Goal: Information Seeking & Learning: Learn about a topic

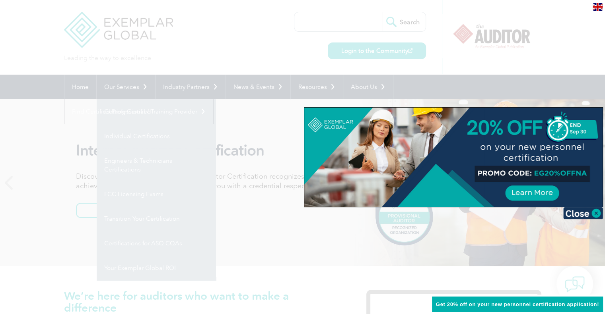
click at [129, 89] on div at bounding box center [302, 157] width 605 height 314
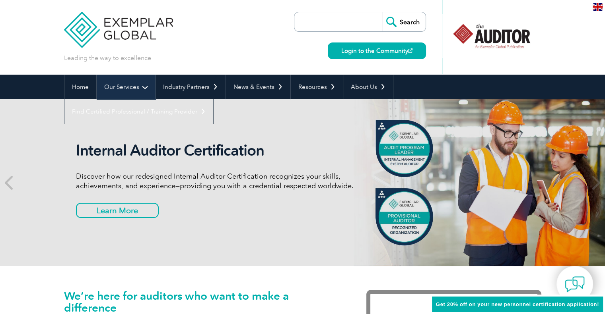
click at [128, 89] on link "Our Services" at bounding box center [126, 87] width 58 height 25
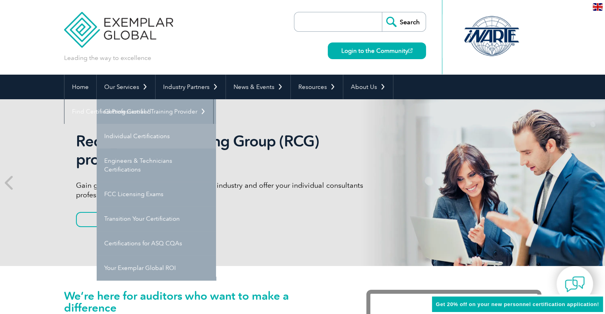
click at [155, 133] on link "Individual Certifications" at bounding box center [156, 136] width 119 height 25
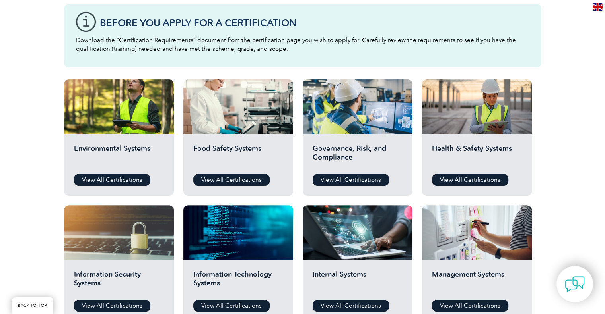
scroll to position [223, 0]
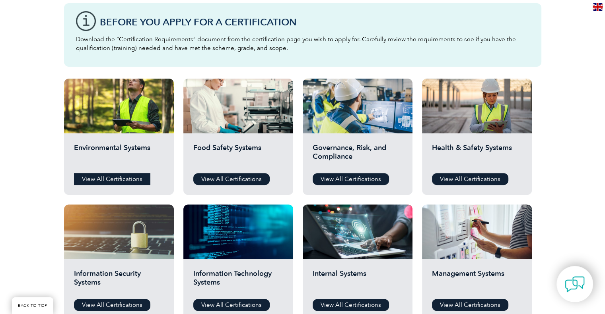
click at [118, 183] on link "View All Certifications" at bounding box center [112, 179] width 76 height 12
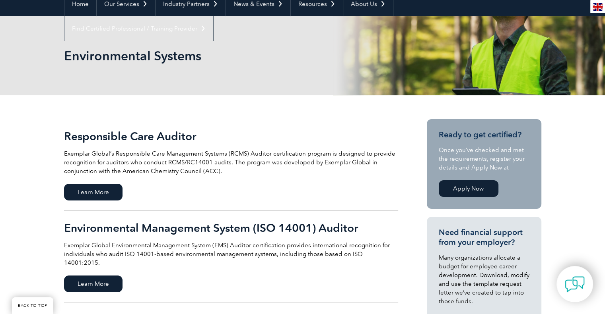
scroll to position [97, 0]
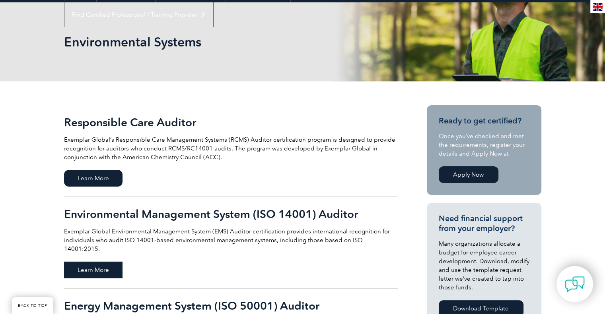
click at [92, 262] on span "Learn More" at bounding box center [93, 270] width 58 height 17
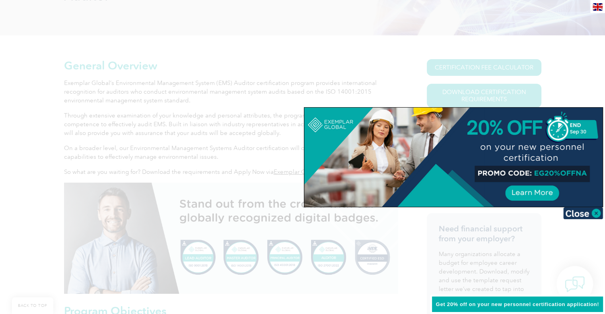
scroll to position [197, 0]
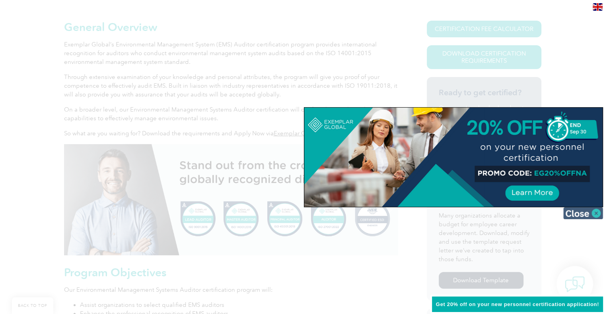
click at [595, 213] on img at bounding box center [583, 213] width 40 height 12
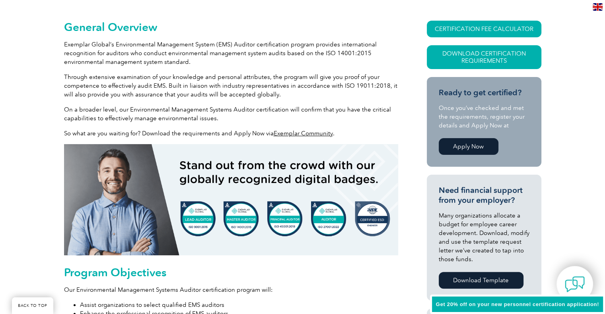
click at [464, 302] on span "Get 20% off on your new personnel certification application!" at bounding box center [517, 305] width 163 height 6
click at [501, 306] on span "Get 20% off on your new personnel certification application!" at bounding box center [517, 305] width 163 height 6
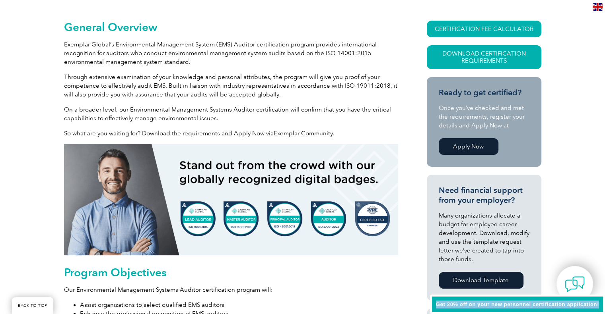
click at [501, 306] on span "Get 20% off on your new personnel certification application!" at bounding box center [517, 305] width 163 height 6
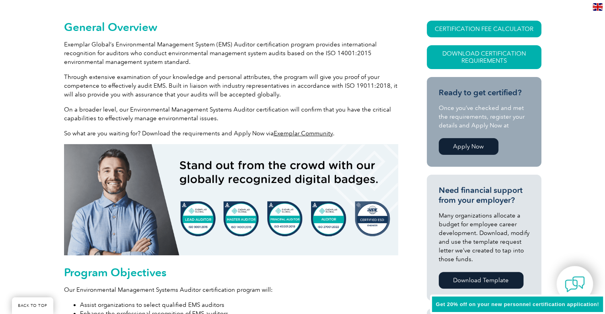
click at [334, 286] on p "Our Environmental Management Systems Auditor certification program will:" at bounding box center [231, 290] width 334 height 9
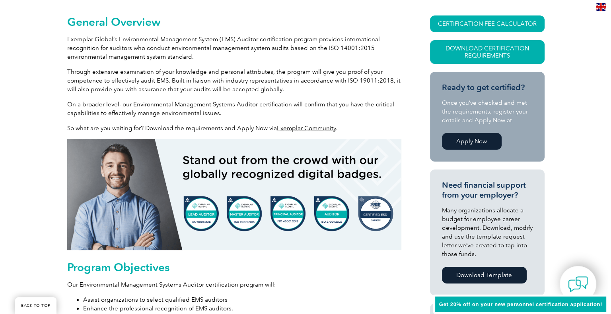
scroll to position [198, 0]
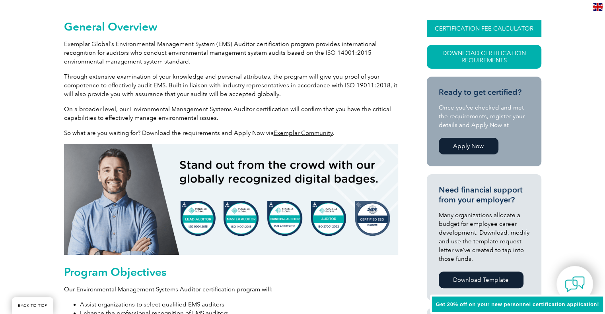
click at [492, 28] on link "CERTIFICATION FEE CALCULATOR" at bounding box center [483, 28] width 114 height 17
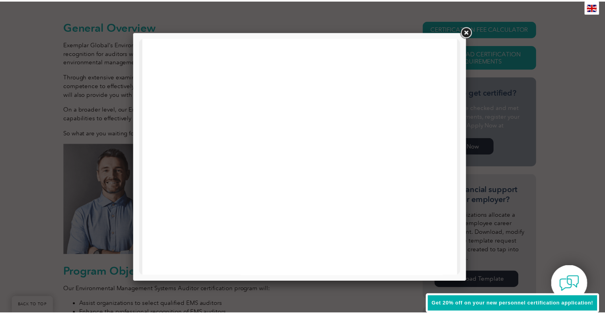
scroll to position [0, 0]
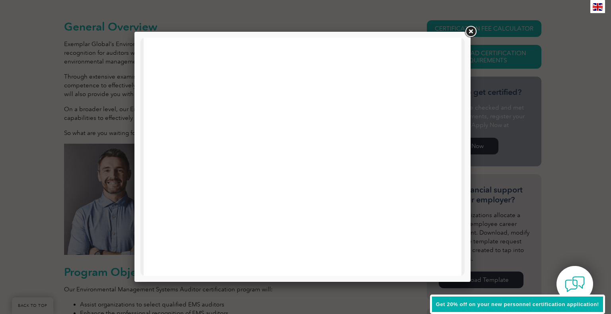
click at [470, 33] on link at bounding box center [470, 32] width 14 height 14
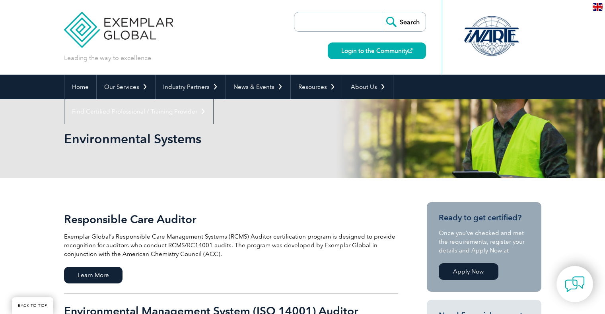
scroll to position [97, 0]
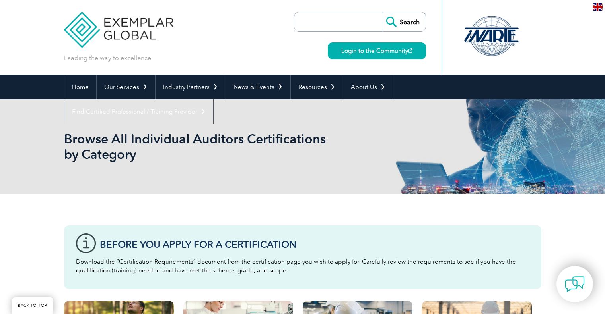
scroll to position [223, 0]
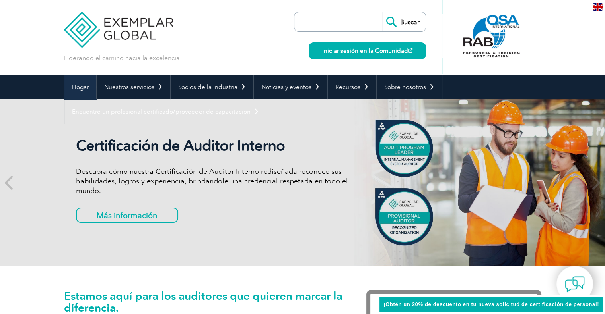
click at [74, 85] on font "Hogar" at bounding box center [80, 86] width 17 height 7
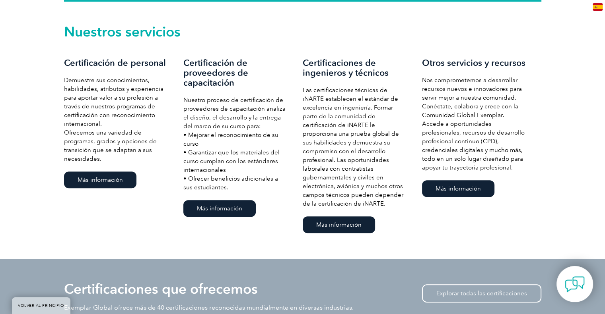
scroll to position [564, 0]
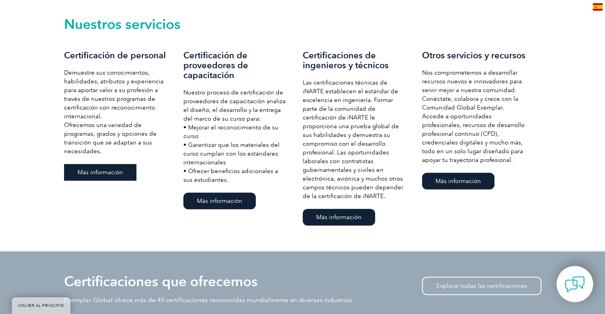
click at [105, 171] on font "Más información" at bounding box center [100, 172] width 45 height 7
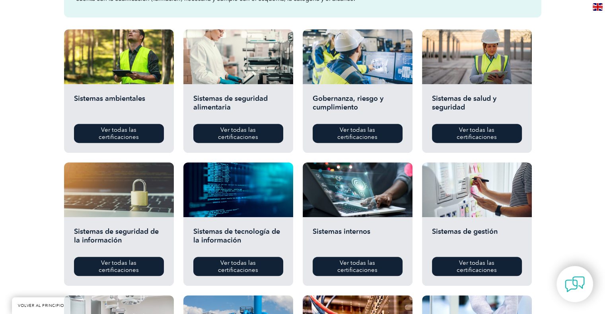
scroll to position [275, 0]
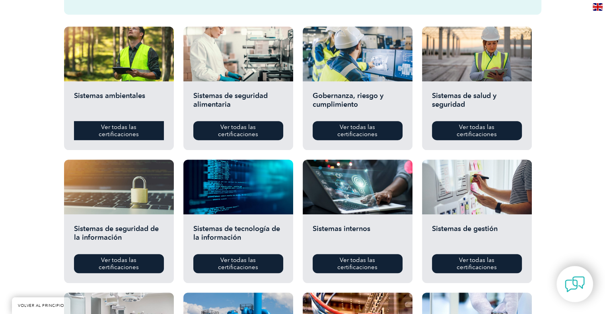
click at [124, 132] on font "Ver todas las certificaciones" at bounding box center [119, 131] width 40 height 14
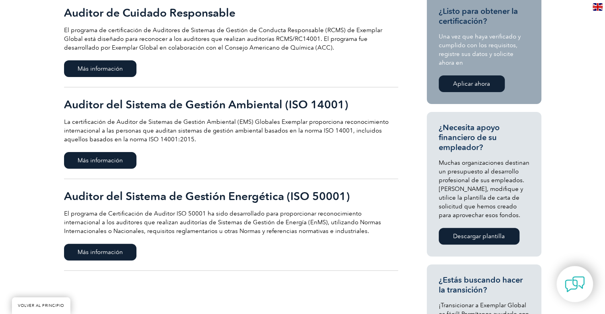
scroll to position [224, 0]
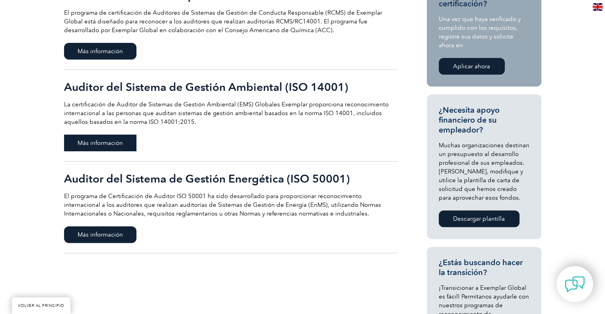
click at [117, 146] on font "Más información" at bounding box center [100, 143] width 45 height 7
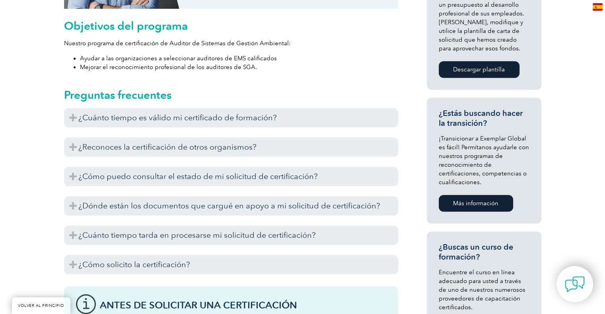
scroll to position [460, 0]
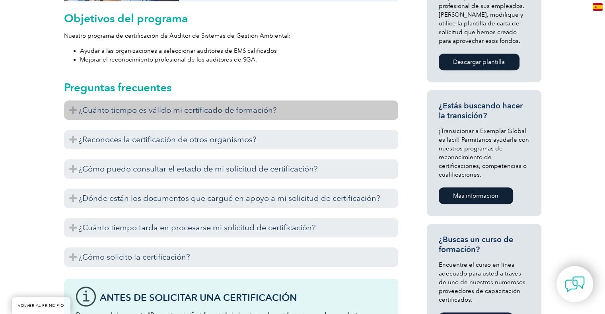
click at [70, 101] on h3 "¿Cuánto tiempo es válido mi certificado de formación?" at bounding box center [231, 110] width 334 height 19
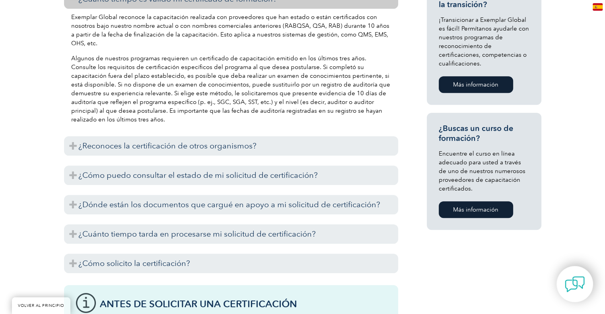
scroll to position [642, 0]
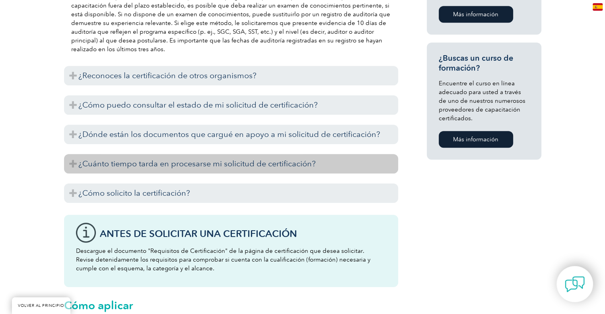
click at [70, 154] on h3 "¿Cuánto tiempo tarda en procesarse mi solicitud de certificación?" at bounding box center [231, 163] width 334 height 19
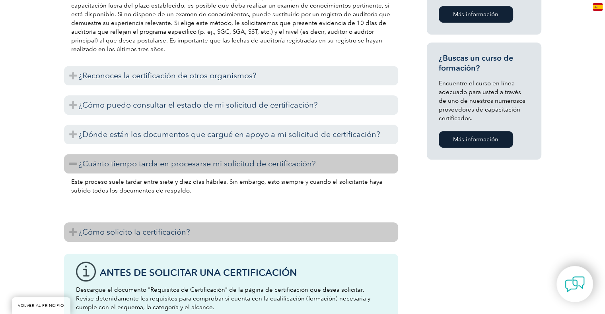
click at [74, 225] on h3 "¿Cómo solicito la certificación?" at bounding box center [231, 232] width 334 height 19
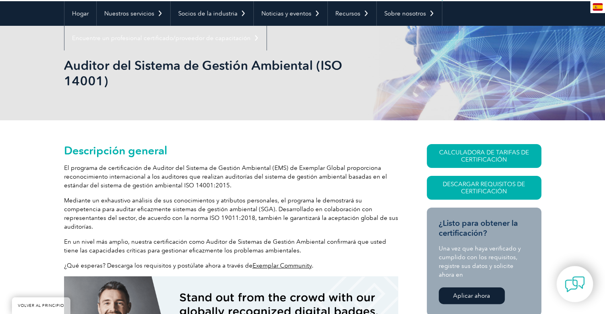
scroll to position [0, 0]
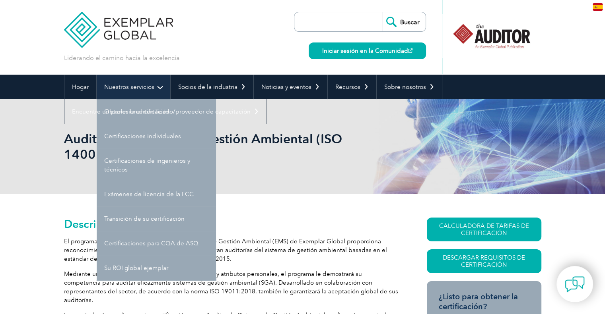
click at [157, 88] on link "Nuestros servicios" at bounding box center [134, 87] width 74 height 25
click at [138, 82] on link "Nuestros servicios" at bounding box center [134, 87] width 74 height 25
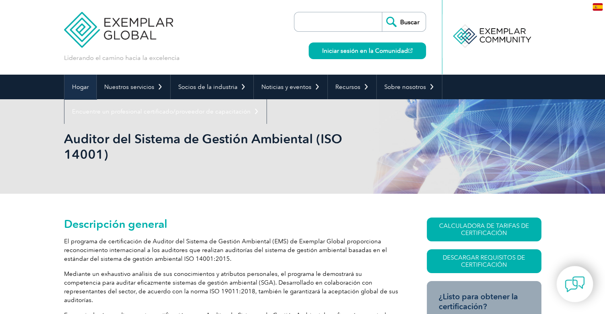
click at [82, 85] on font "Hogar" at bounding box center [80, 86] width 17 height 7
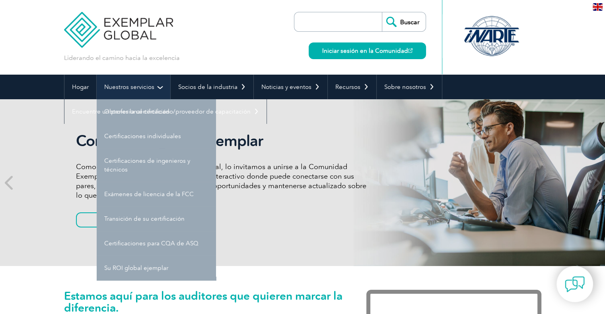
click at [117, 82] on link "Nuestros servicios" at bounding box center [134, 87] width 74 height 25
click at [161, 89] on link "Nuestros servicios" at bounding box center [134, 87] width 74 height 25
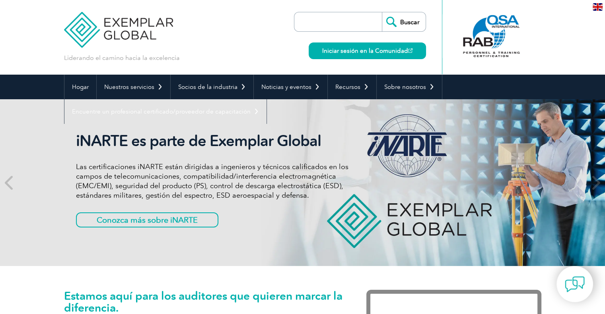
click at [167, 132] on font "iNARTE es parte de Exemplar Global" at bounding box center [198, 141] width 245 height 18
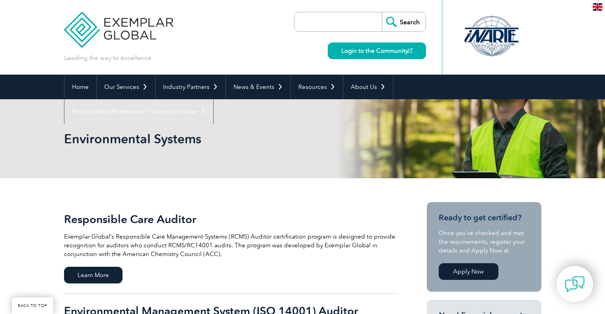
scroll to position [224, 0]
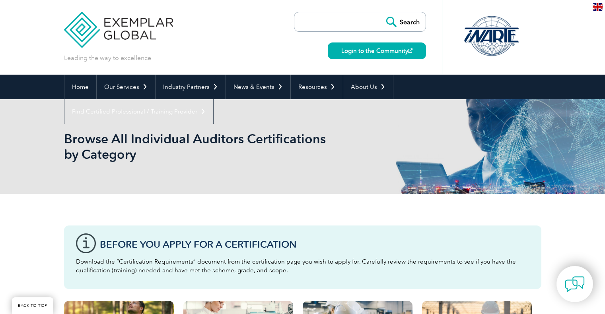
scroll to position [275, 0]
